Goal: Navigation & Orientation: Go to known website

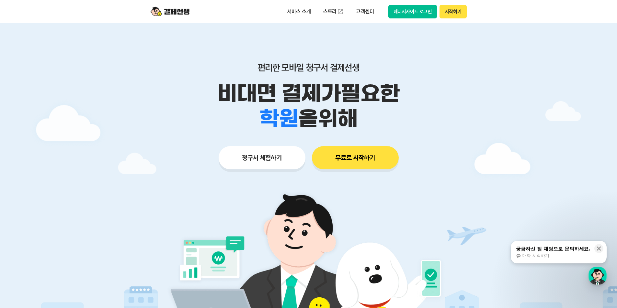
click at [410, 13] on button "매니저사이트 로그인" at bounding box center [412, 12] width 49 height 14
click at [412, 13] on button "매니저사이트 로그인" at bounding box center [412, 12] width 49 height 14
click at [452, 10] on button "시작하기" at bounding box center [452, 12] width 27 height 14
click at [399, 9] on button "매니저사이트 로그인" at bounding box center [412, 12] width 49 height 14
click at [408, 10] on button "매니저사이트 로그인" at bounding box center [412, 12] width 49 height 14
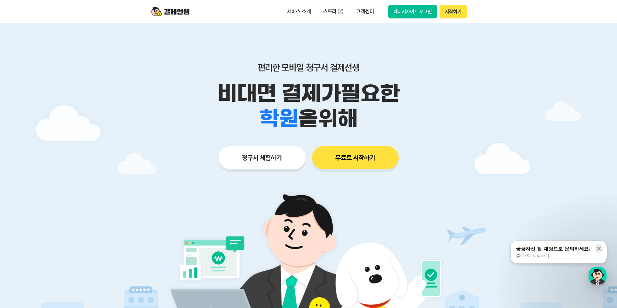
click at [345, 158] on button "무료로 시작하기" at bounding box center [355, 157] width 87 height 23
click at [417, 8] on button "매니저사이트 로그인" at bounding box center [412, 12] width 49 height 14
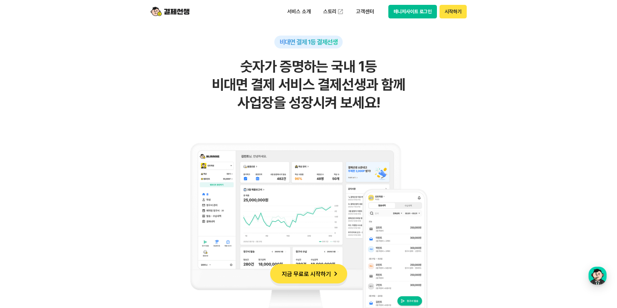
scroll to position [485, 0]
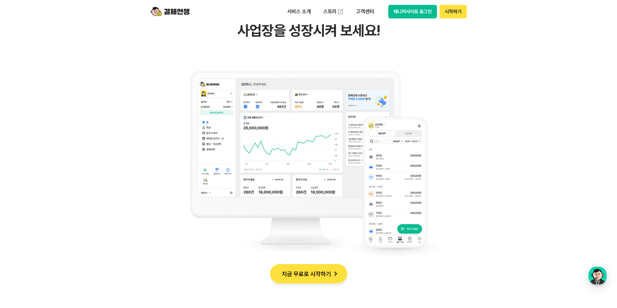
click at [404, 10] on button "매니저사이트 로그인" at bounding box center [412, 12] width 49 height 14
click at [453, 12] on button "시작하기" at bounding box center [452, 12] width 27 height 14
click at [411, 10] on button "매니저사이트 로그인" at bounding box center [412, 12] width 49 height 14
